Goal: Information Seeking & Learning: Learn about a topic

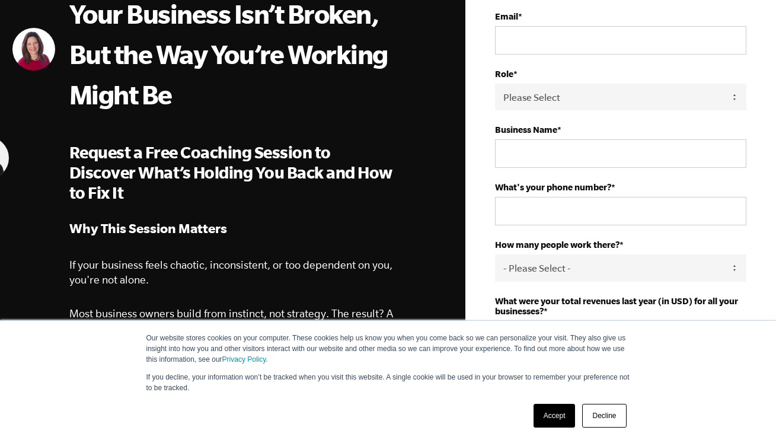
scroll to position [144, 0]
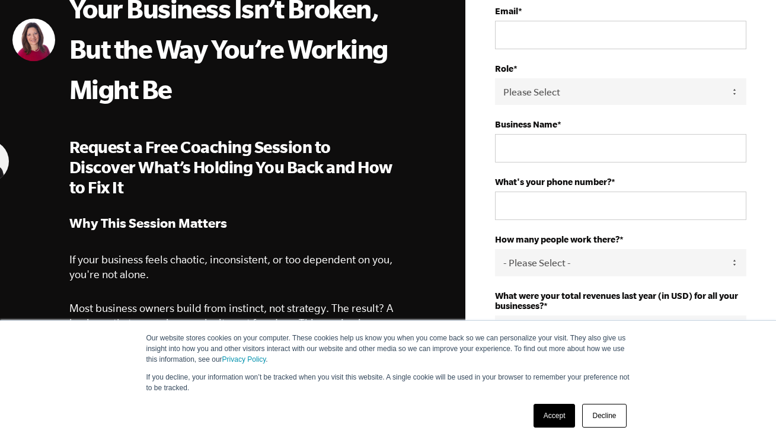
click at [556, 416] on link "Accept" at bounding box center [555, 416] width 42 height 24
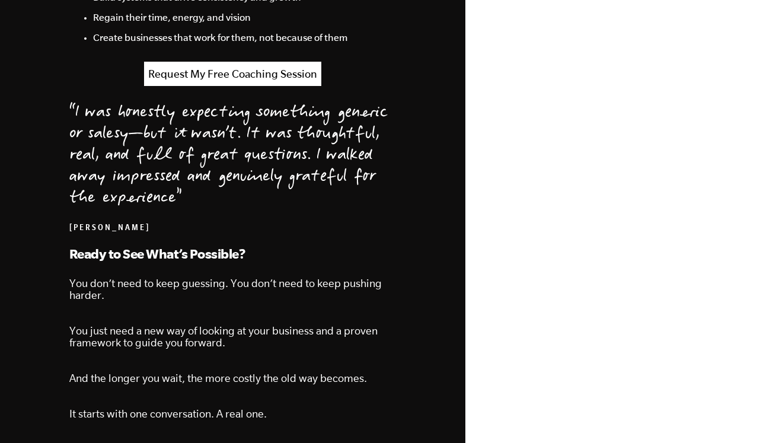
scroll to position [1228, 0]
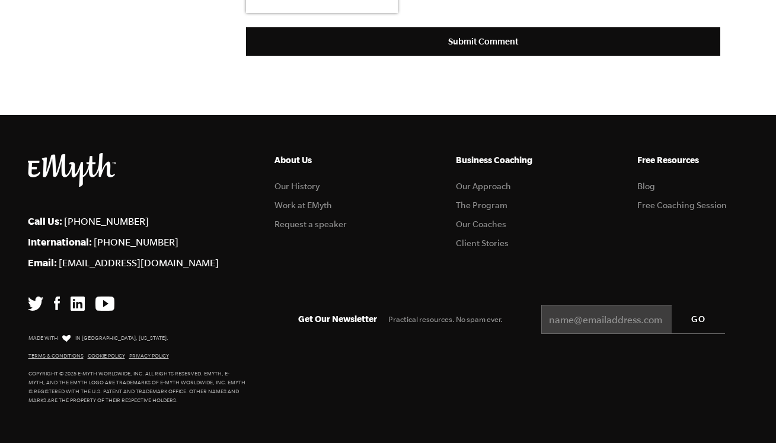
scroll to position [3020, 0]
